Goal: Navigation & Orientation: Find specific page/section

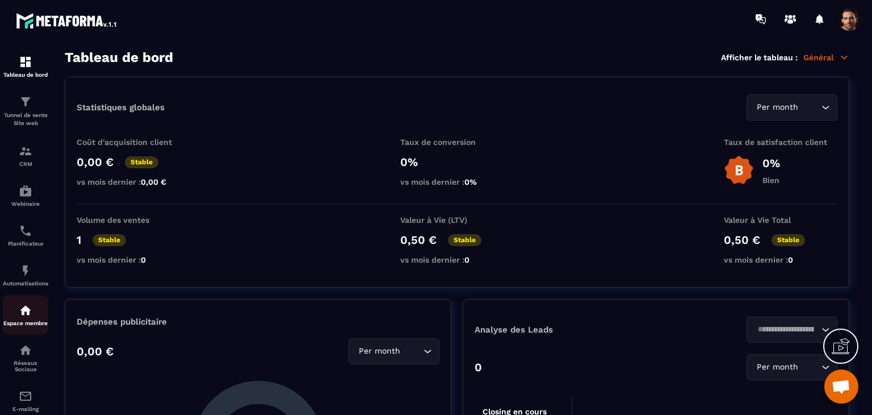
click at [27, 326] on p "Espace membre" at bounding box center [25, 323] width 45 height 6
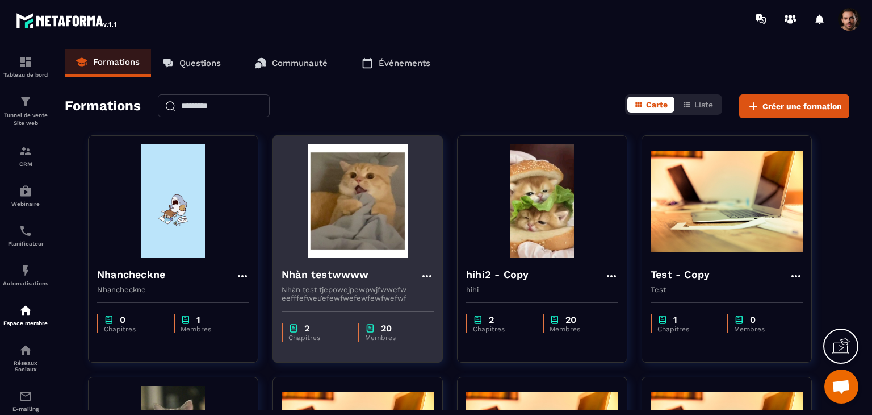
click at [313, 321] on div "2 Chapitres 20 Membres" at bounding box center [357, 326] width 169 height 48
